Goal: Information Seeking & Learning: Learn about a topic

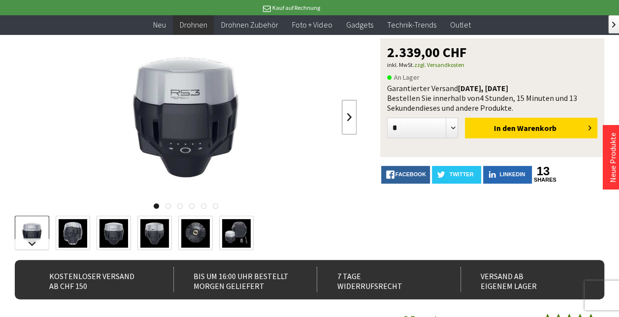
click at [349, 124] on link at bounding box center [349, 117] width 15 height 34
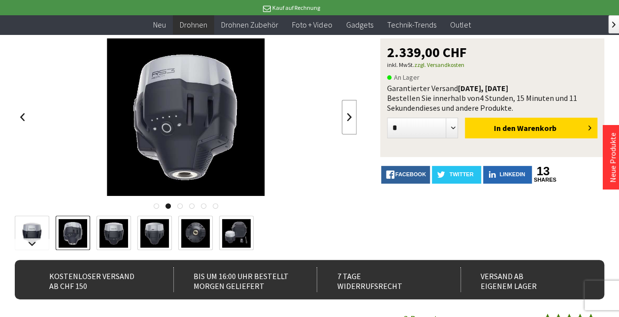
click at [349, 124] on link at bounding box center [349, 117] width 15 height 34
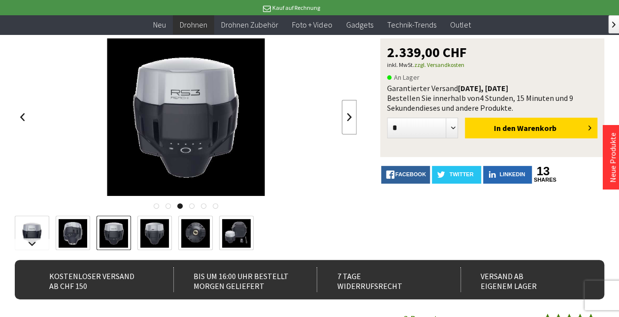
click at [349, 124] on link at bounding box center [349, 117] width 15 height 34
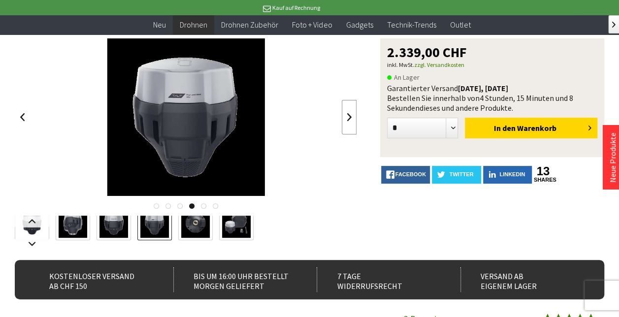
click at [349, 124] on link at bounding box center [349, 117] width 15 height 34
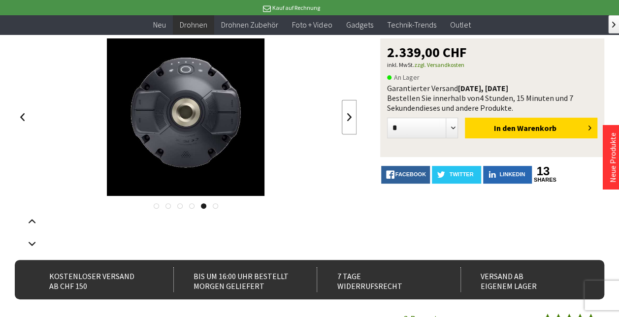
click at [349, 124] on link at bounding box center [349, 117] width 15 height 34
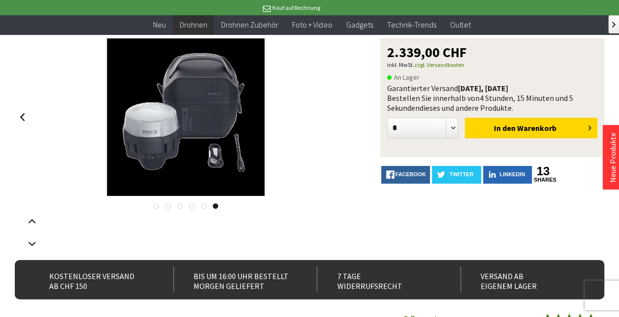
click at [349, 124] on div at bounding box center [186, 117] width 342 height 158
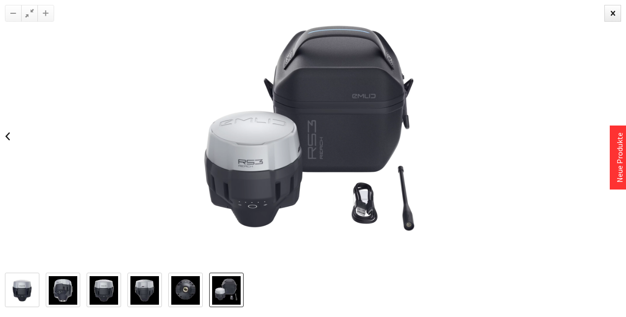
click at [177, 282] on img at bounding box center [185, 290] width 29 height 29
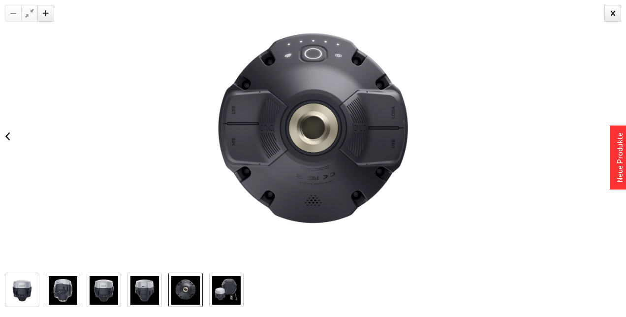
click at [149, 285] on img at bounding box center [145, 290] width 29 height 29
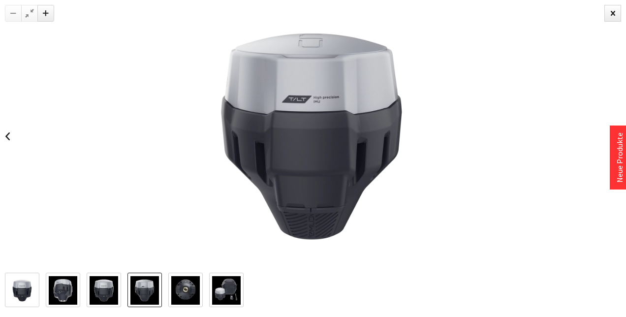
click at [120, 284] on link at bounding box center [104, 290] width 34 height 34
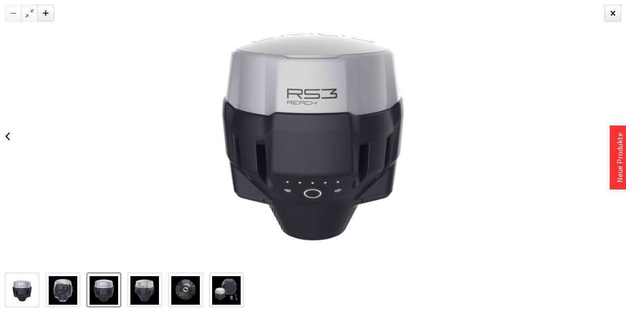
click at [100, 283] on img at bounding box center [104, 290] width 29 height 29
click at [60, 279] on img at bounding box center [63, 290] width 29 height 29
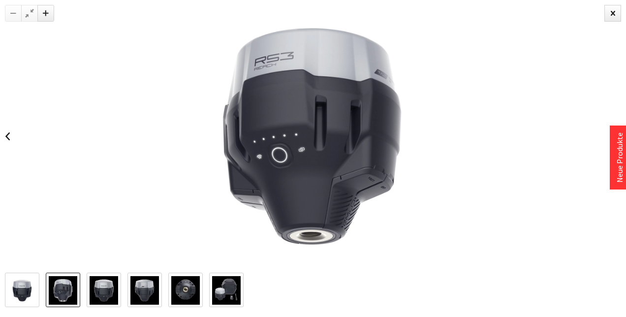
click at [18, 282] on img at bounding box center [22, 290] width 29 height 29
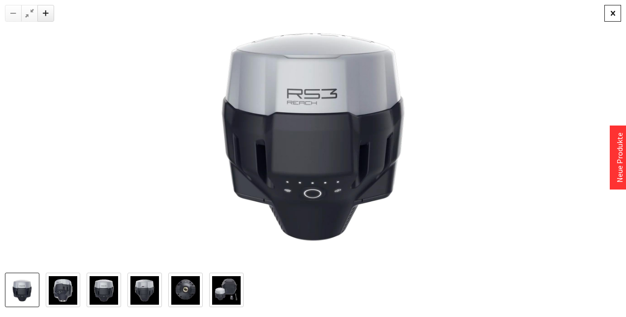
click at [608, 9] on div at bounding box center [613, 13] width 17 height 17
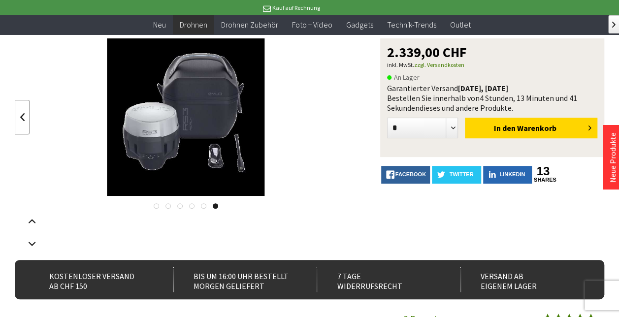
click at [30, 125] on link at bounding box center [22, 117] width 15 height 34
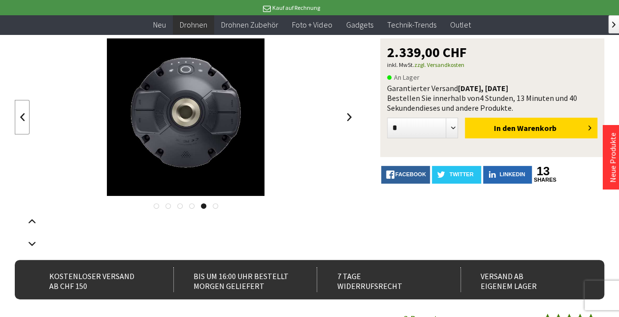
click at [30, 125] on link at bounding box center [22, 117] width 15 height 34
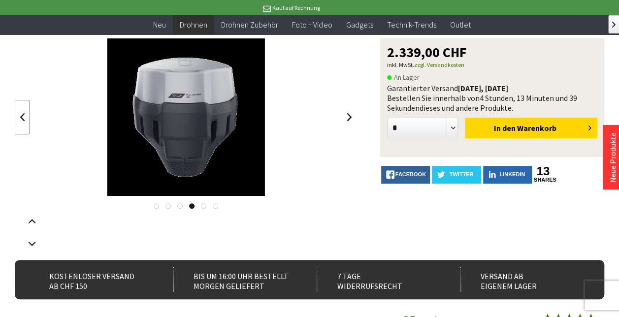
click at [30, 125] on link at bounding box center [22, 117] width 15 height 34
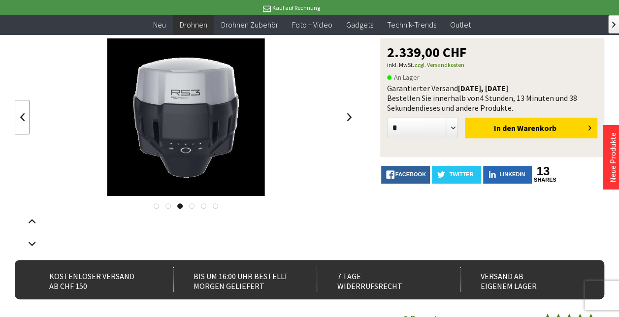
click at [30, 125] on link at bounding box center [22, 117] width 15 height 34
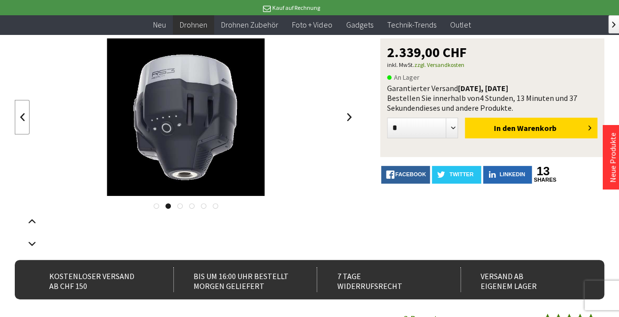
click at [30, 125] on link at bounding box center [22, 117] width 15 height 34
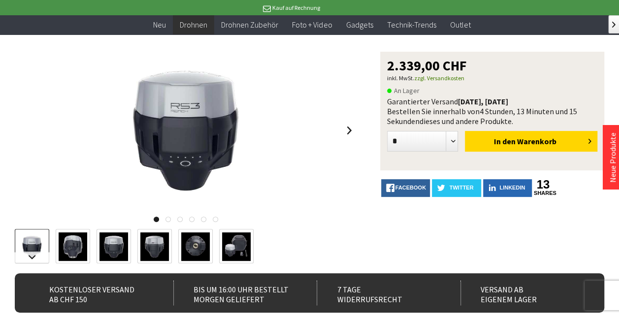
scroll to position [98, 0]
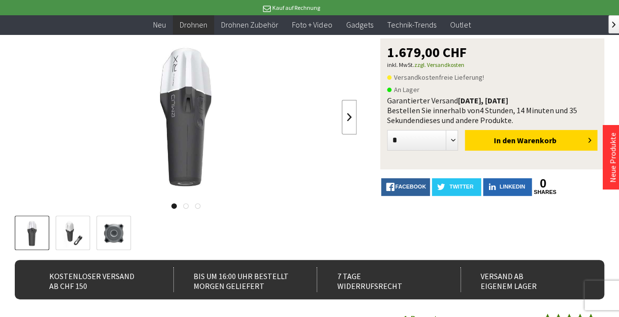
click at [346, 122] on link at bounding box center [349, 117] width 15 height 34
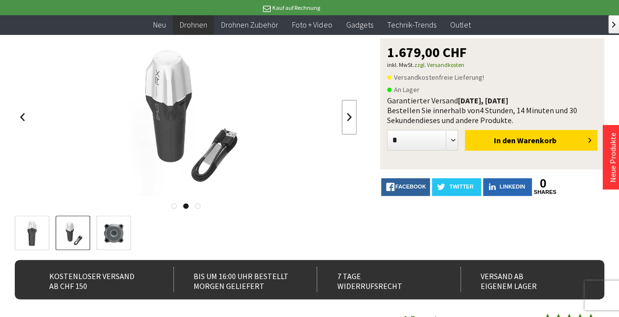
click at [346, 123] on link at bounding box center [349, 117] width 15 height 34
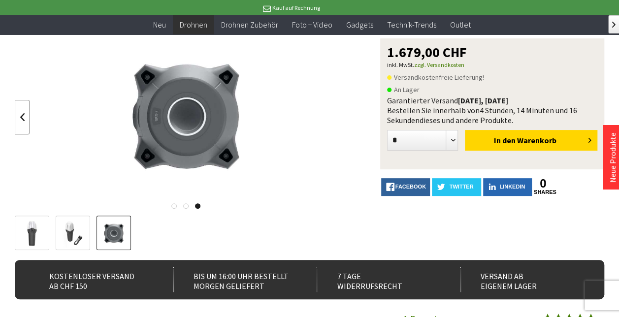
click at [30, 129] on link at bounding box center [22, 117] width 15 height 34
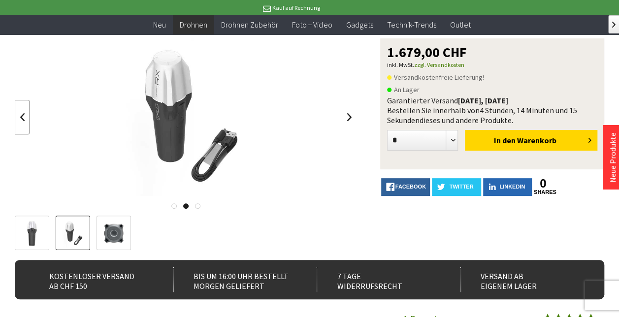
click at [30, 129] on link at bounding box center [22, 117] width 15 height 34
